Goal: Task Accomplishment & Management: Manage account settings

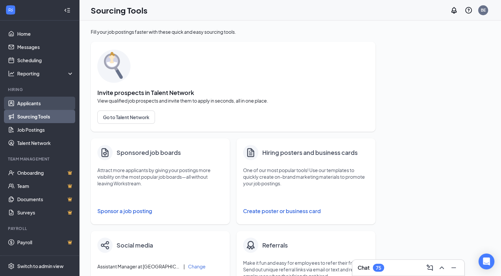
click at [29, 102] on link "Applicants" at bounding box center [45, 103] width 57 height 13
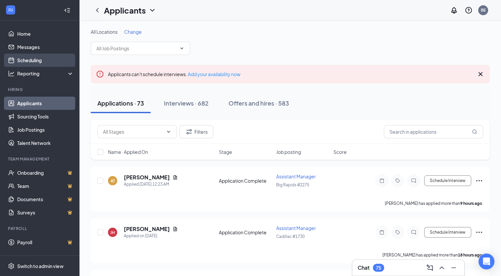
click at [35, 59] on link "Scheduling" at bounding box center [45, 60] width 57 height 13
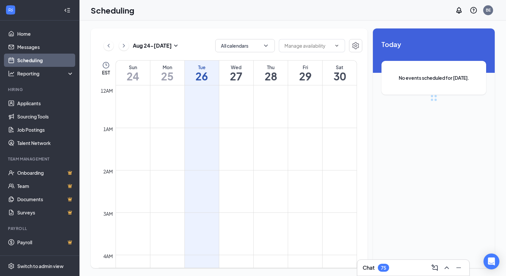
scroll to position [325, 0]
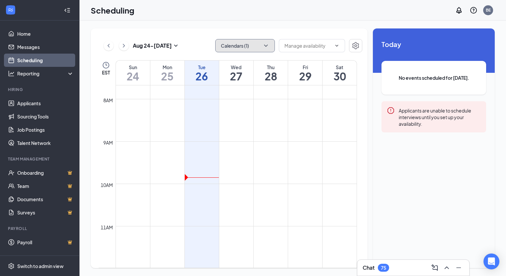
click at [268, 46] on icon "ChevronDown" at bounding box center [266, 45] width 7 height 7
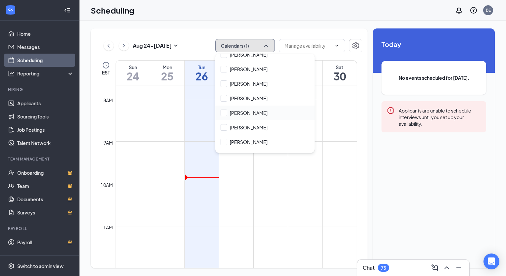
scroll to position [265, 0]
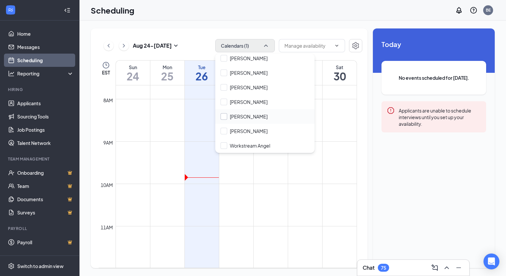
click at [225, 117] on input "[PERSON_NAME]" at bounding box center [243, 116] width 47 height 7
checkbox input "true"
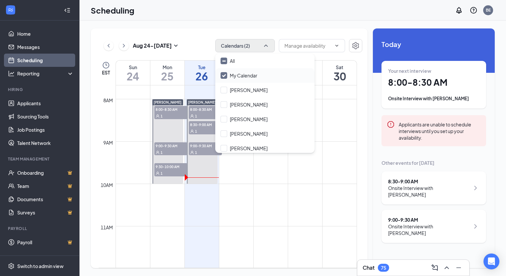
click at [225, 76] on input "My Calendar" at bounding box center [238, 75] width 37 height 7
checkbox input "false"
click at [275, 217] on td at bounding box center [236, 221] width 241 height 11
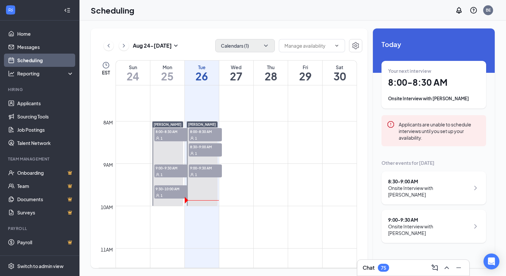
scroll to position [265, 0]
